Goal: Information Seeking & Learning: Learn about a topic

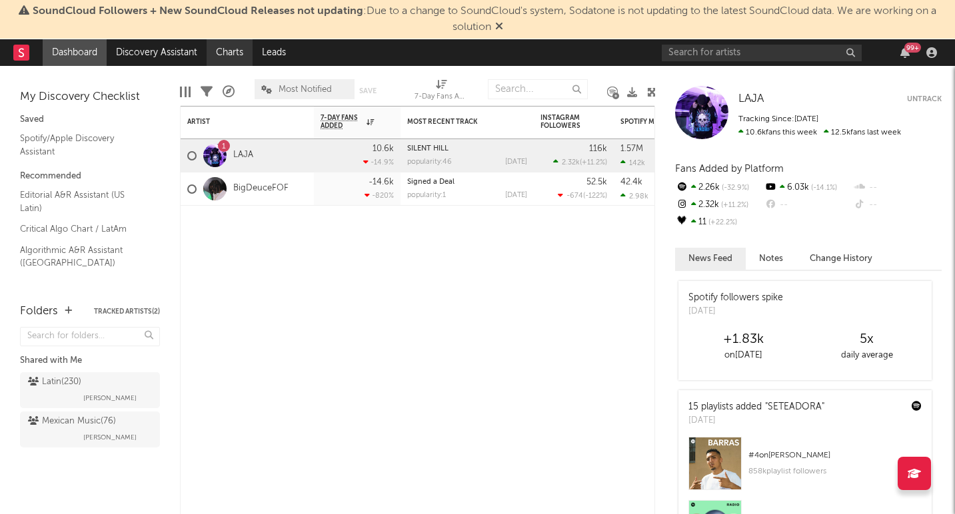
click at [249, 52] on link "Charts" at bounding box center [230, 52] width 46 height 27
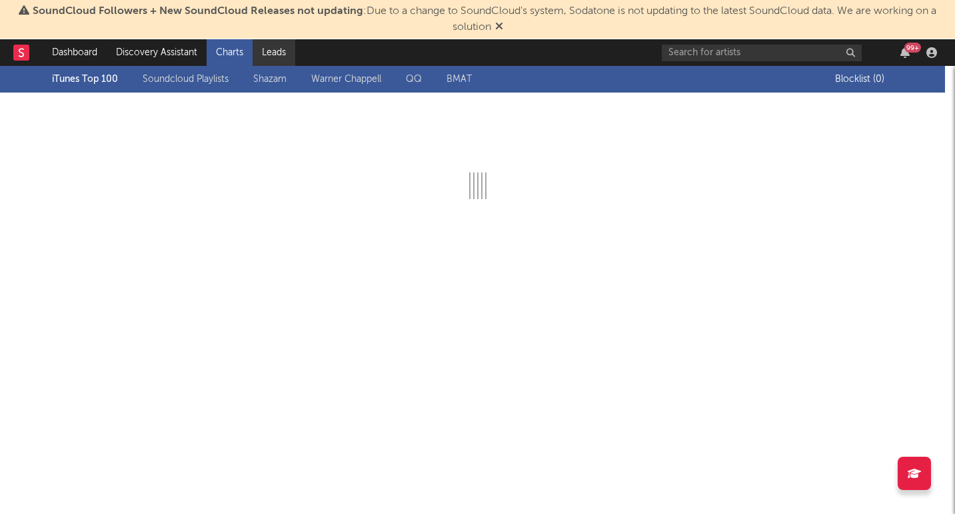
click at [271, 53] on link "Leads" at bounding box center [274, 52] width 43 height 27
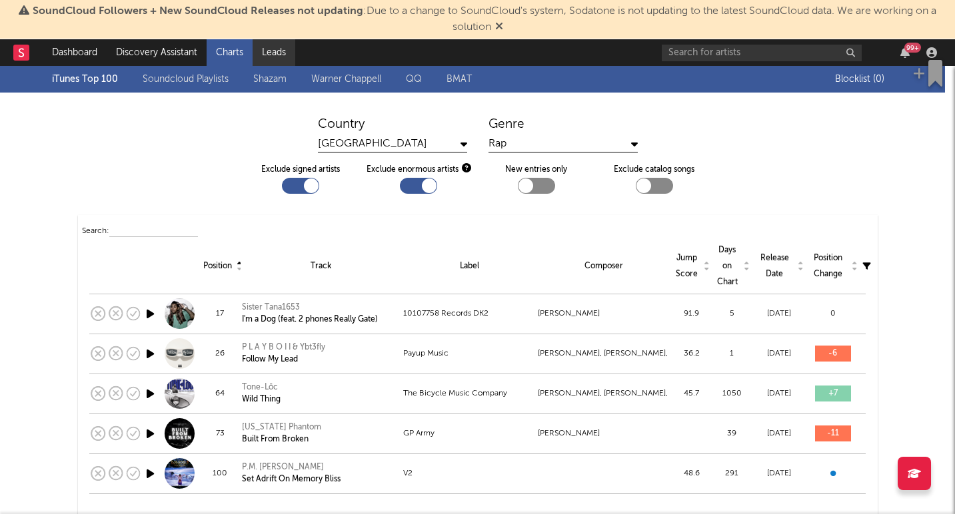
click at [269, 57] on link "Leads" at bounding box center [274, 52] width 43 height 27
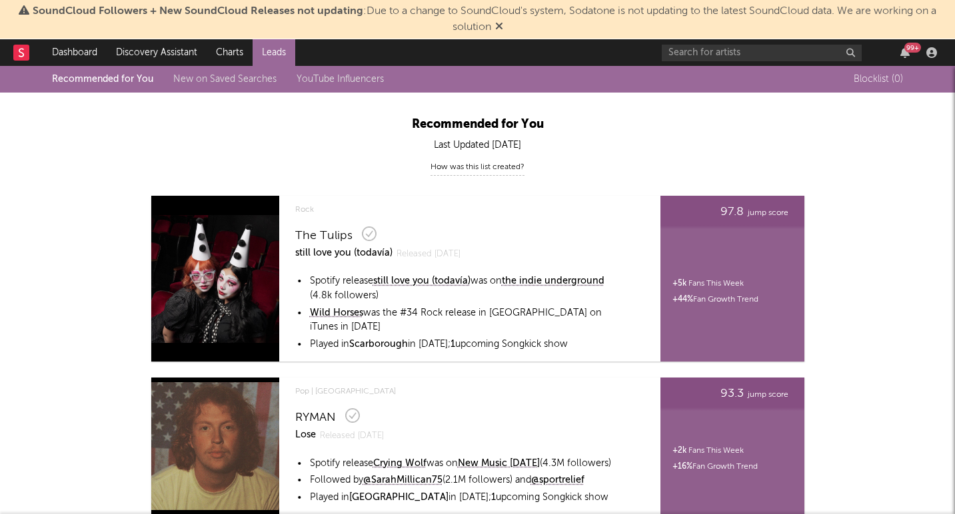
click at [215, 77] on link "New on Saved Searches" at bounding box center [224, 79] width 103 height 9
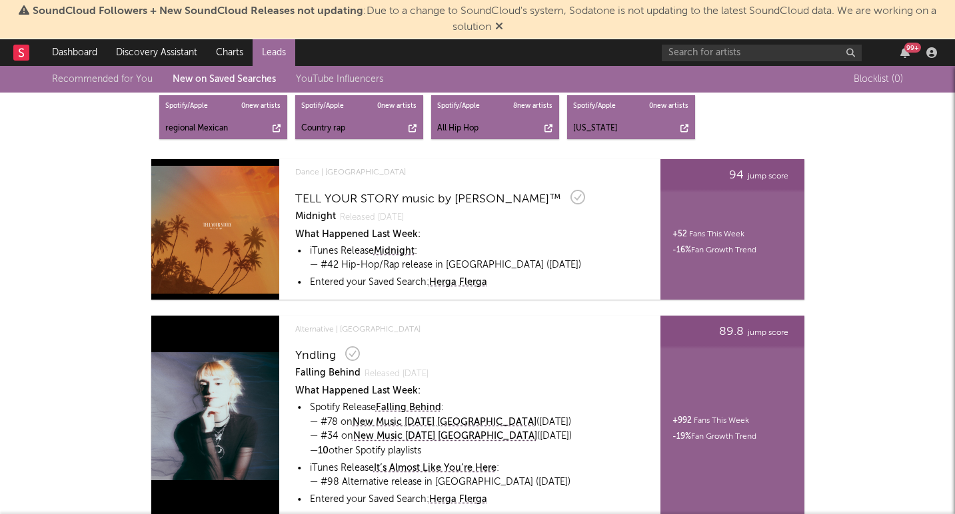
scroll to position [171, 0]
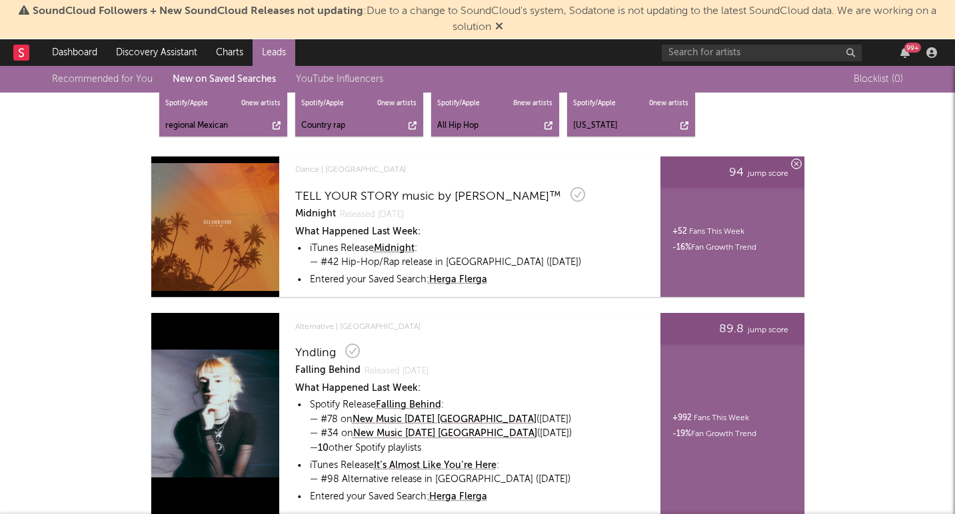
click at [330, 193] on div "TELL YOUR STORY music by Ikson™" at bounding box center [428, 197] width 266 height 16
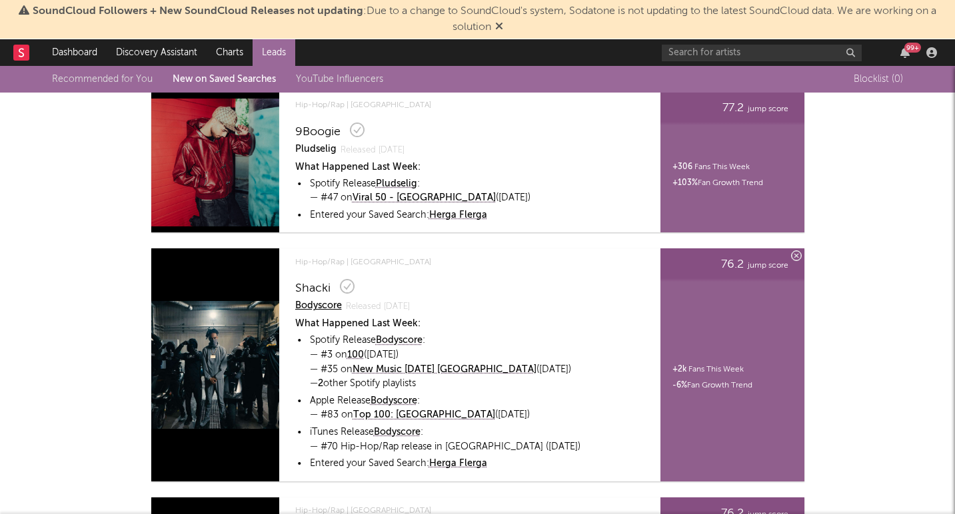
scroll to position [2792, 0]
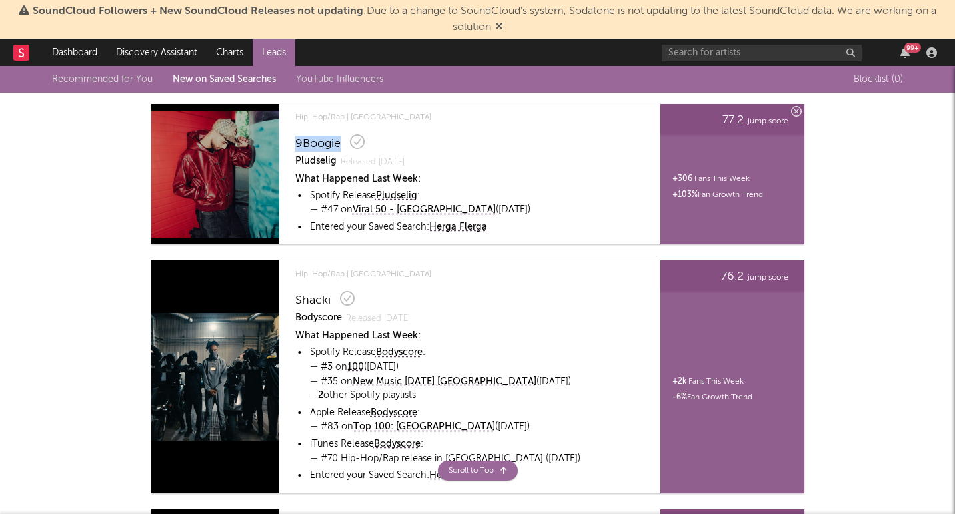
copy div "9Boogie"
drag, startPoint x: 340, startPoint y: 141, endPoint x: 296, endPoint y: 141, distance: 43.3
click at [296, 141] on div "9Boogie" at bounding box center [317, 144] width 45 height 16
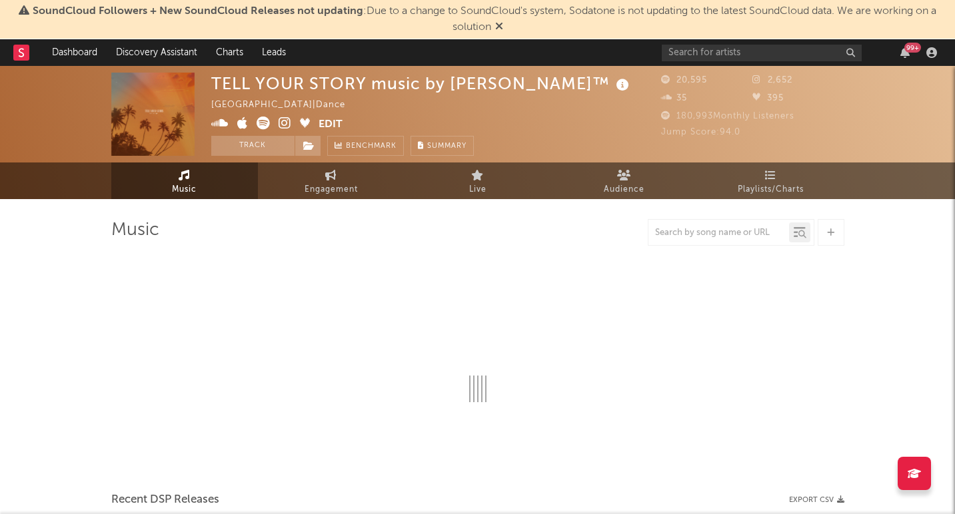
select select "6m"
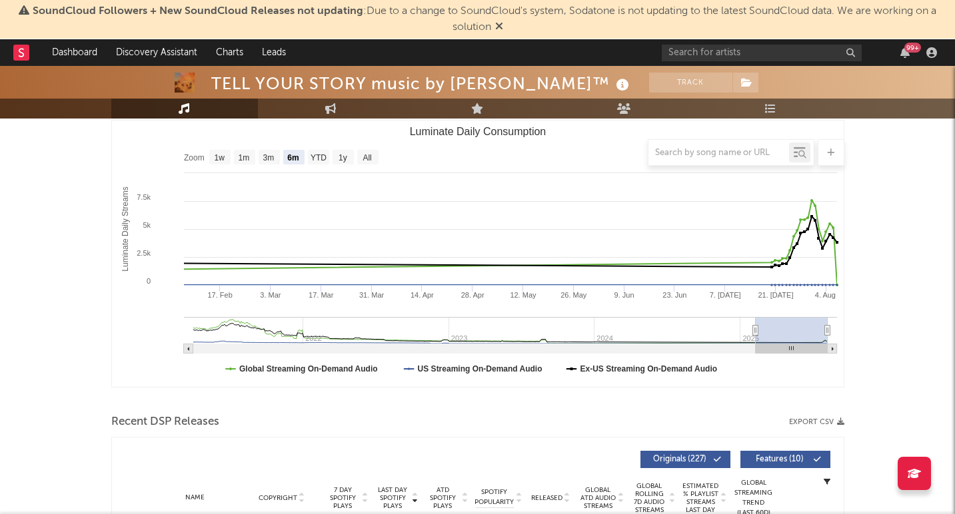
scroll to position [191, 0]
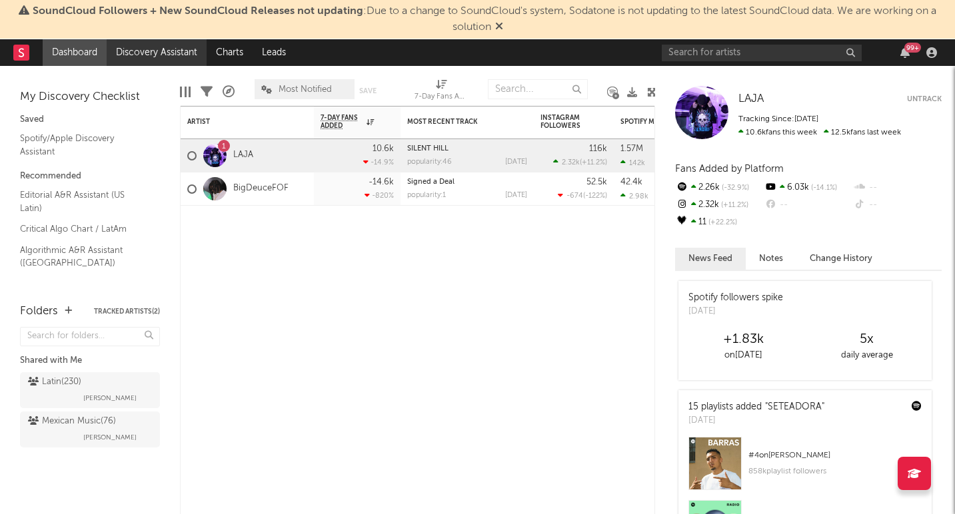
click at [169, 55] on link "Discovery Assistant" at bounding box center [157, 52] width 100 height 27
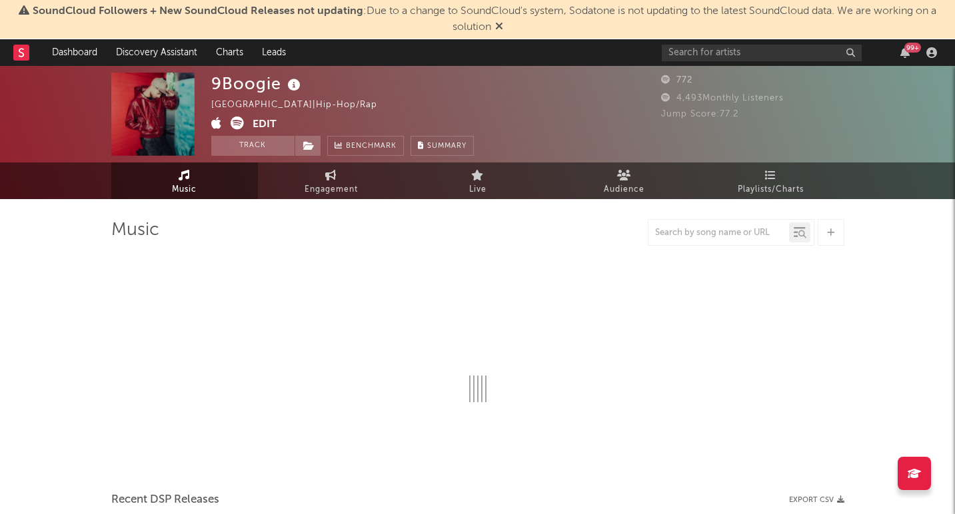
select select "1w"
